Goal: Navigation & Orientation: Find specific page/section

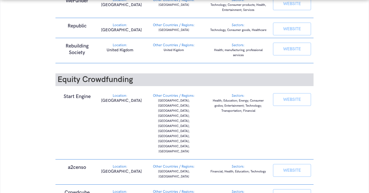
scroll to position [258, 0]
click at [292, 93] on link "WEBSITE" at bounding box center [292, 99] width 38 height 13
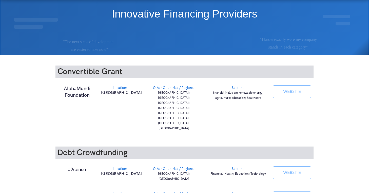
scroll to position [41, 0]
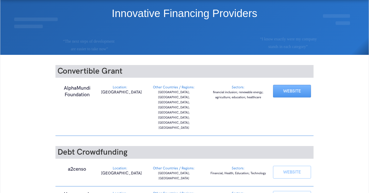
click at [295, 90] on link "WEBSITE" at bounding box center [292, 91] width 38 height 13
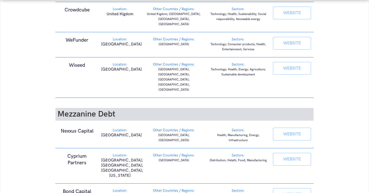
scroll to position [439, 0]
click at [294, 153] on link "WEBSITE" at bounding box center [292, 159] width 38 height 13
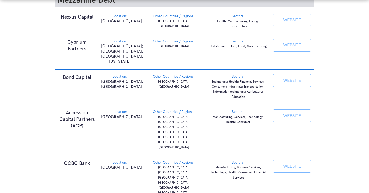
scroll to position [584, 0]
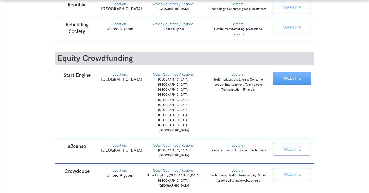
scroll to position [297, 0]
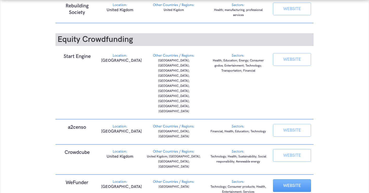
click at [297, 179] on link "WEBSITE" at bounding box center [292, 185] width 38 height 13
